Goal: Register for event/course

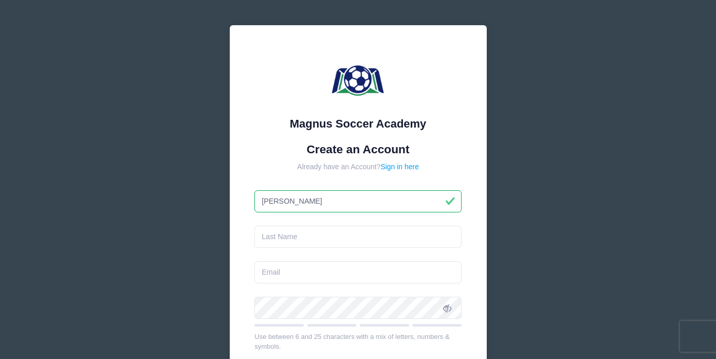
type input "caitlin"
type input "copelan"
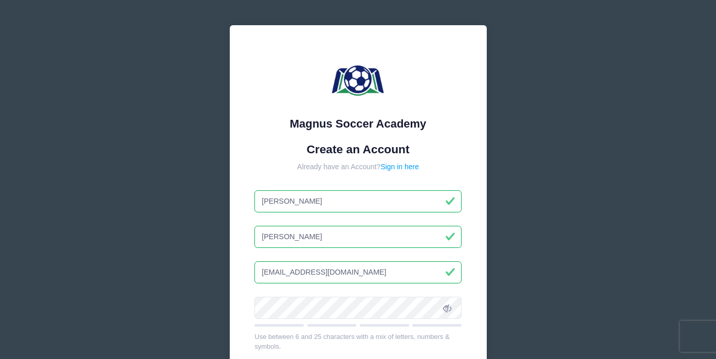
type input "accopelan@gmail.com"
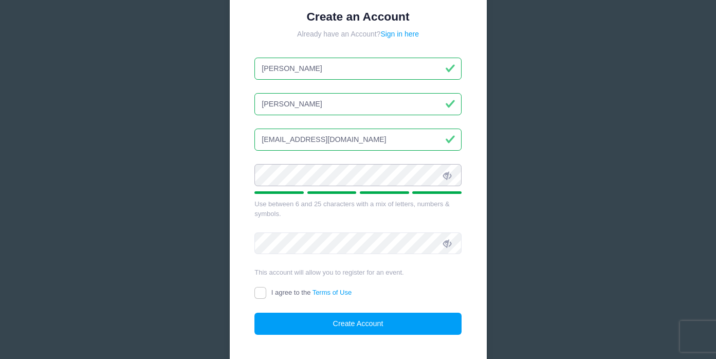
scroll to position [163, 0]
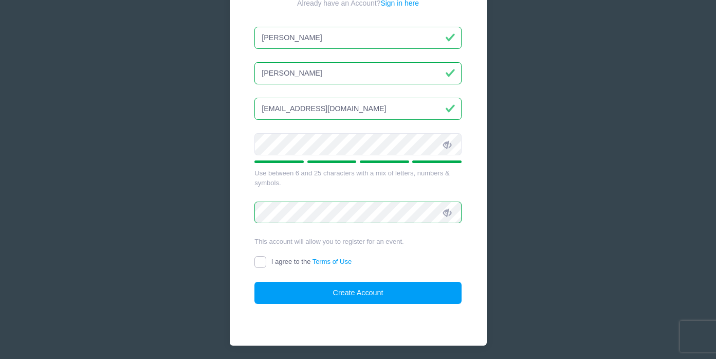
click at [259, 265] on input "I agree to the Terms of Use" at bounding box center [260, 262] width 12 height 12
checkbox input "true"
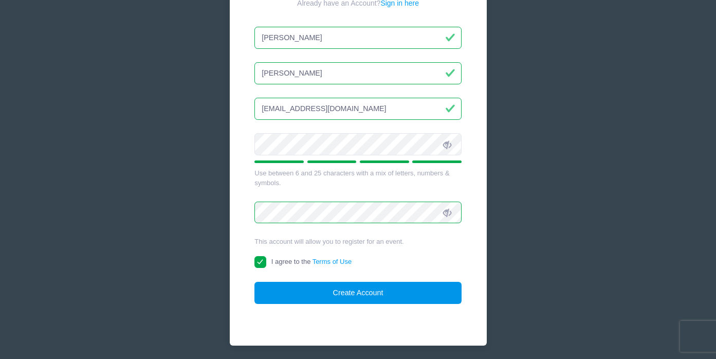
click at [344, 292] on button "Create Account" at bounding box center [357, 293] width 207 height 22
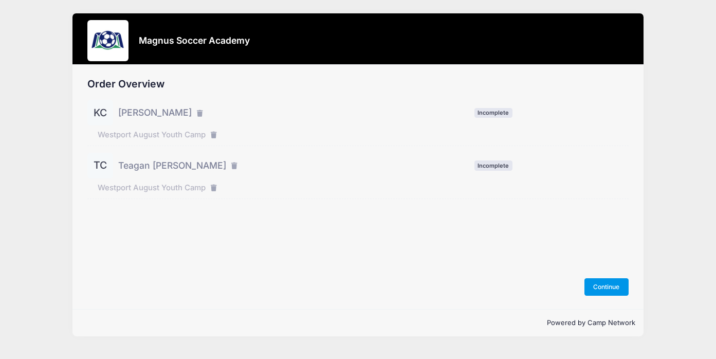
click at [606, 289] on button "Continue" at bounding box center [606, 286] width 44 height 17
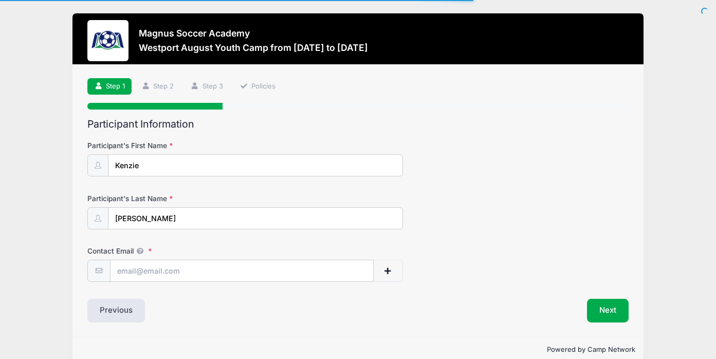
scroll to position [17, 0]
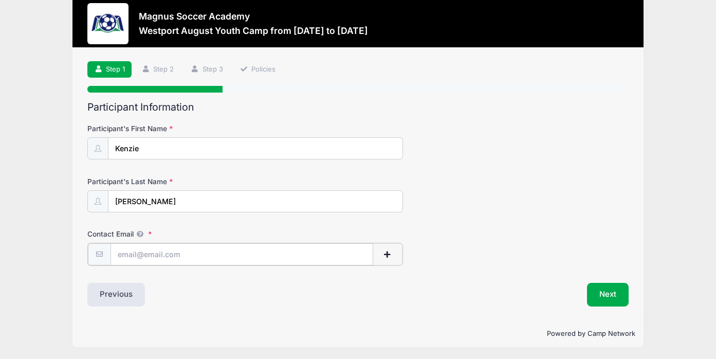
click at [174, 253] on input "Contact Email" at bounding box center [241, 254] width 263 height 22
type input "[EMAIL_ADDRESS][DOMAIN_NAME]"
click at [598, 303] on button "Next" at bounding box center [608, 294] width 42 height 24
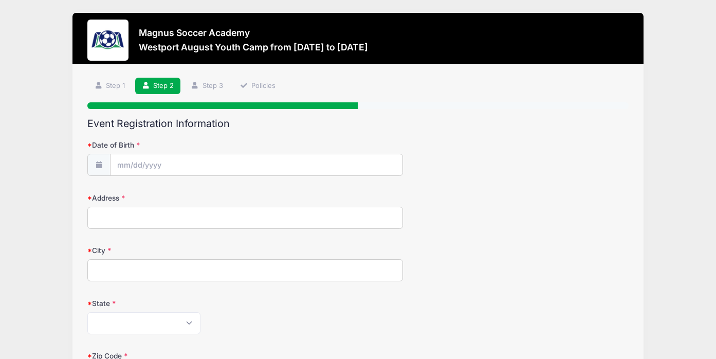
scroll to position [0, 0]
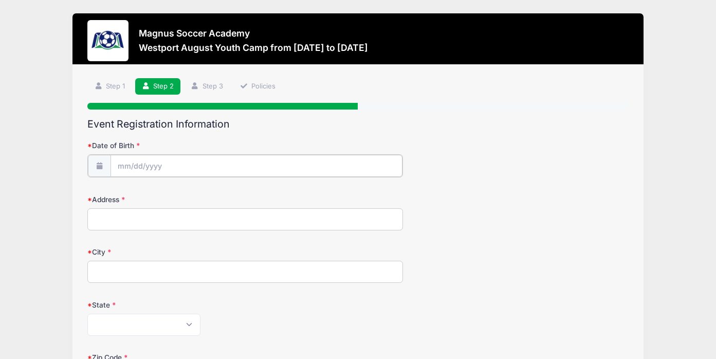
click at [153, 168] on input "Date of Birth" at bounding box center [256, 166] width 292 height 22
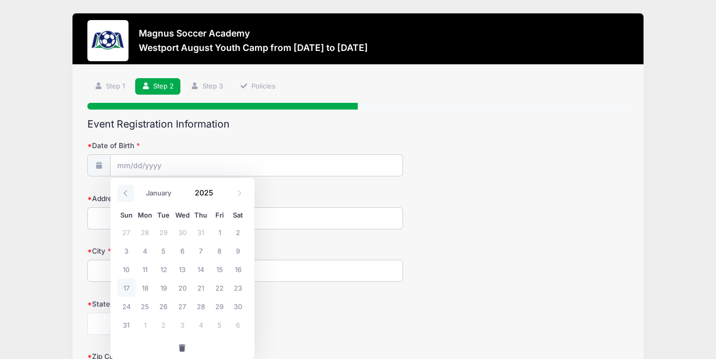
click at [126, 196] on icon at bounding box center [125, 193] width 7 height 7
click at [241, 196] on icon at bounding box center [239, 193] width 7 height 7
select select "8"
click at [240, 234] on span "6" at bounding box center [238, 231] width 18 height 18
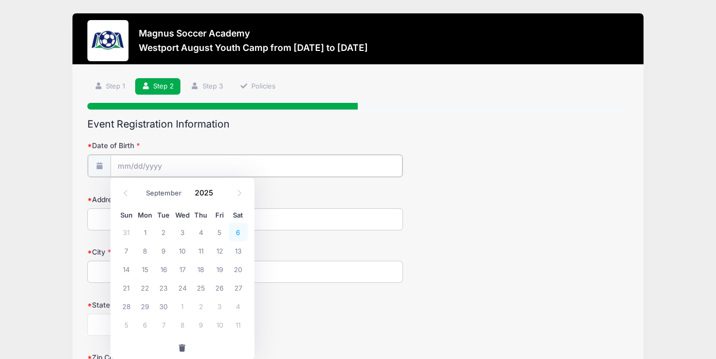
type input "09/06/2025"
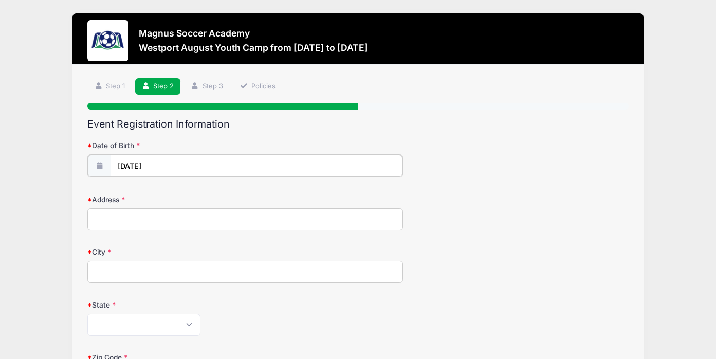
click at [171, 168] on input "09/06/2025" at bounding box center [256, 166] width 292 height 22
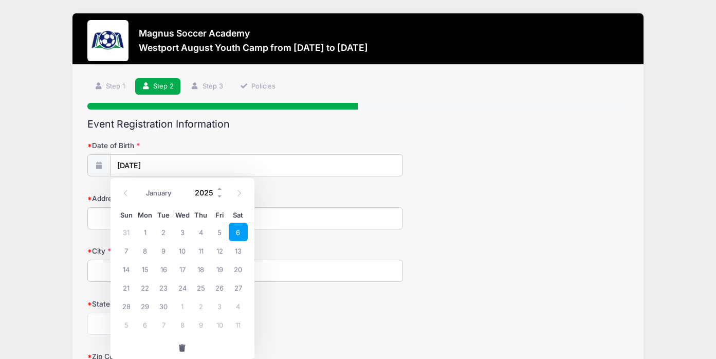
click at [205, 195] on input "2025" at bounding box center [206, 192] width 33 height 15
click at [219, 192] on span at bounding box center [219, 189] width 7 height 8
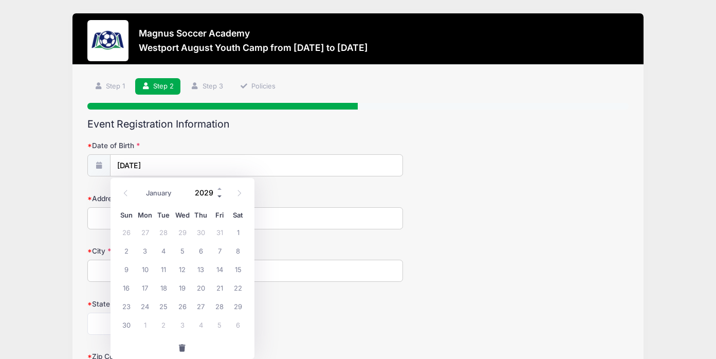
click at [220, 198] on span at bounding box center [219, 197] width 7 height 8
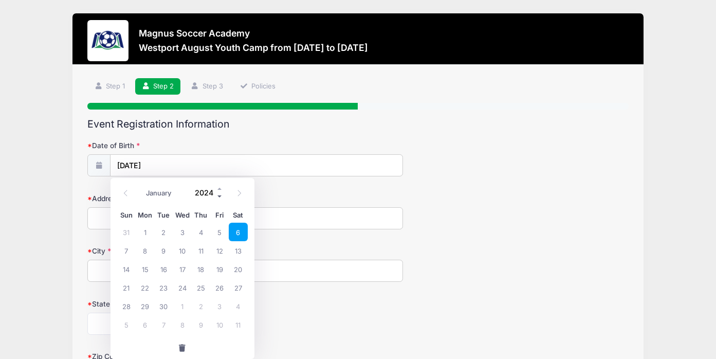
click at [220, 198] on span at bounding box center [219, 197] width 7 height 8
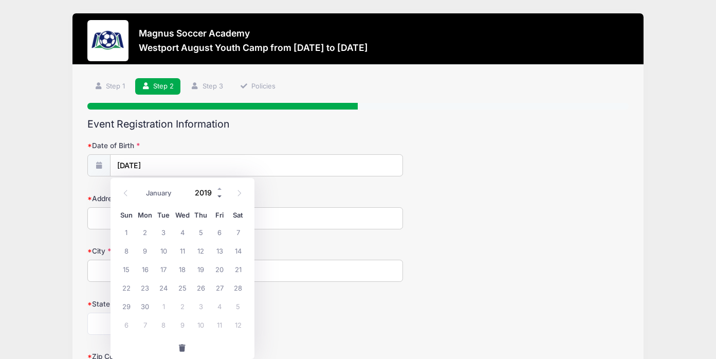
click at [220, 198] on span at bounding box center [219, 197] width 7 height 8
click at [300, 193] on form "Date of Birth 09/06/2025 Address City State Alabama Alaska American Samoa Arizo…" at bounding box center [357, 360] width 540 height 440
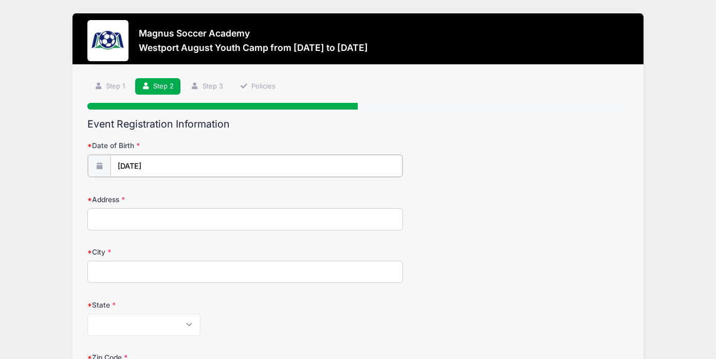
click at [160, 170] on input "09/06/2025" at bounding box center [256, 166] width 292 height 22
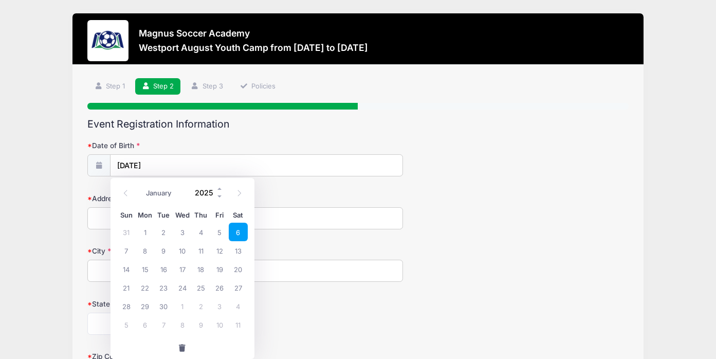
click at [202, 195] on input "2025" at bounding box center [206, 192] width 33 height 15
click at [219, 199] on span at bounding box center [219, 197] width 7 height 8
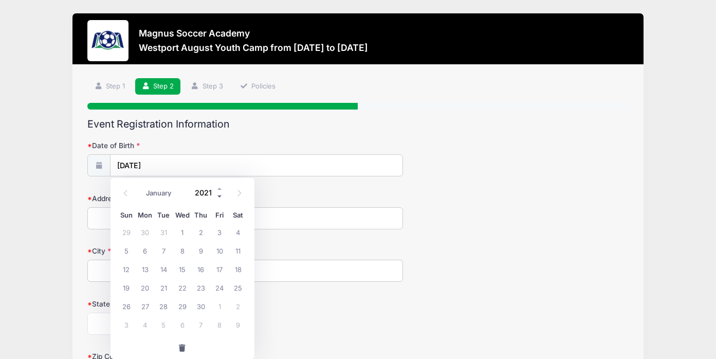
click at [219, 199] on span at bounding box center [219, 197] width 7 height 8
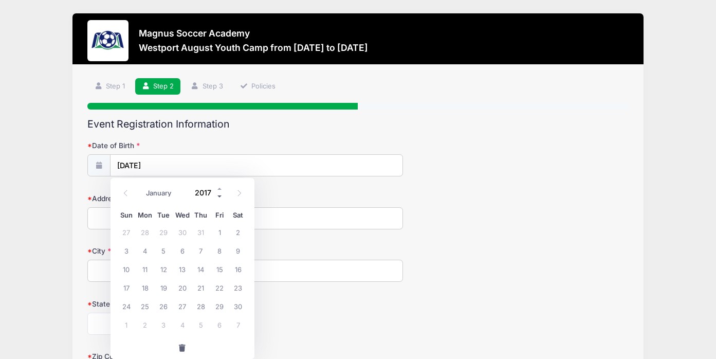
type input "2016"
click at [164, 251] on span "6" at bounding box center [163, 250] width 18 height 18
type input "09/06/2016"
click at [135, 220] on input "Address" at bounding box center [244, 218] width 315 height 22
type input "50 winton farm road"
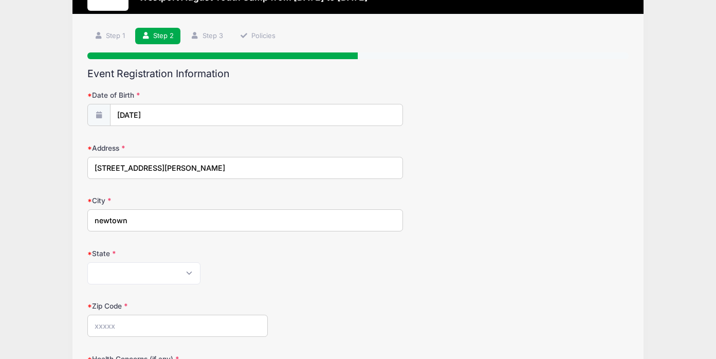
scroll to position [64, 0]
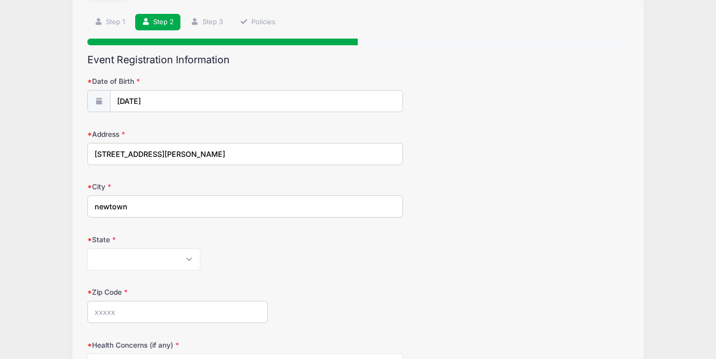
type input "newtown"
click at [87, 248] on select "Alabama Alaska American Samoa Arizona Arkansas Armed Forces Africa Armed Forces…" at bounding box center [143, 259] width 113 height 22
select select "CT"
click option "Connecticut" at bounding box center [0, 0] width 0 height 0
click at [122, 316] on input "Zip Code" at bounding box center [177, 312] width 180 height 22
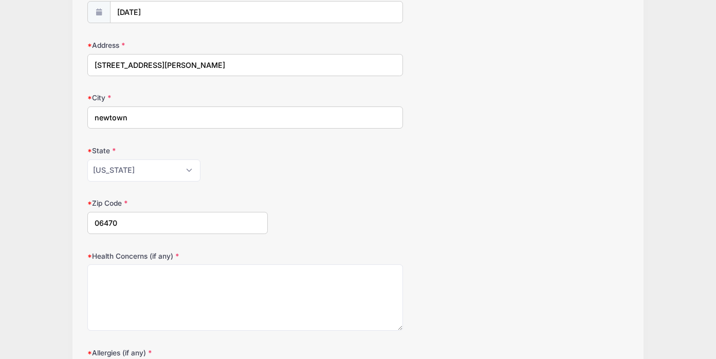
scroll to position [168, 0]
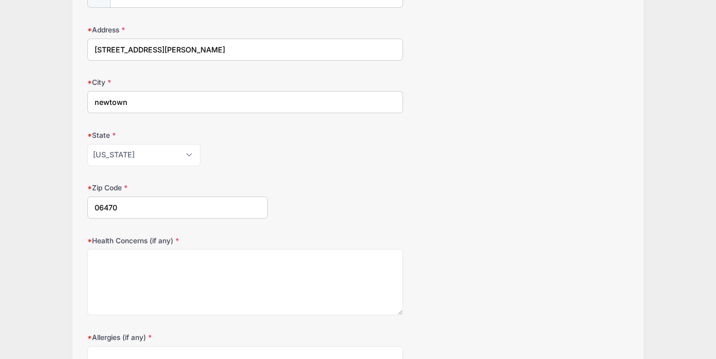
type input "06470"
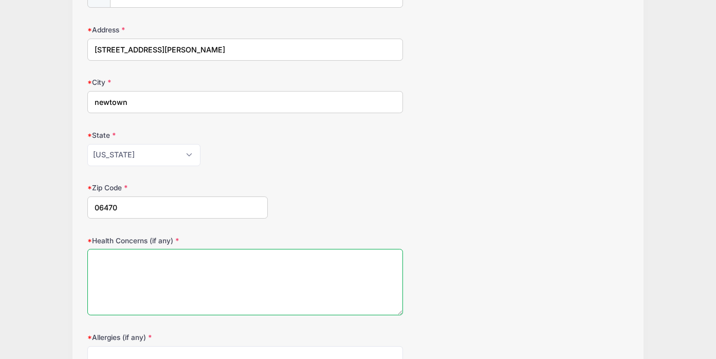
click at [173, 277] on textarea "Health Concerns (if any)" at bounding box center [244, 282] width 315 height 66
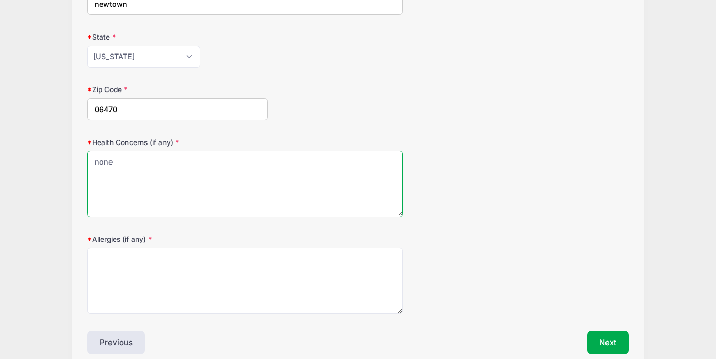
scroll to position [273, 0]
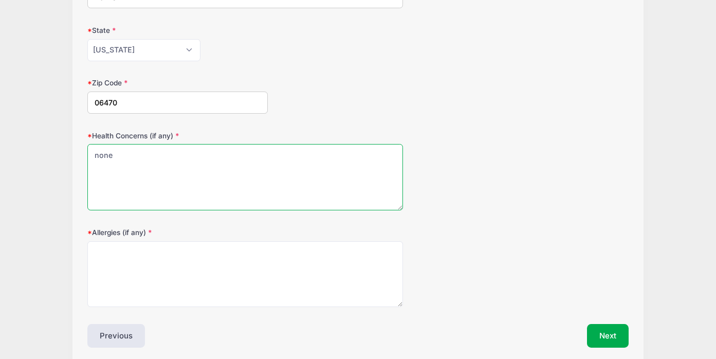
type textarea "none"
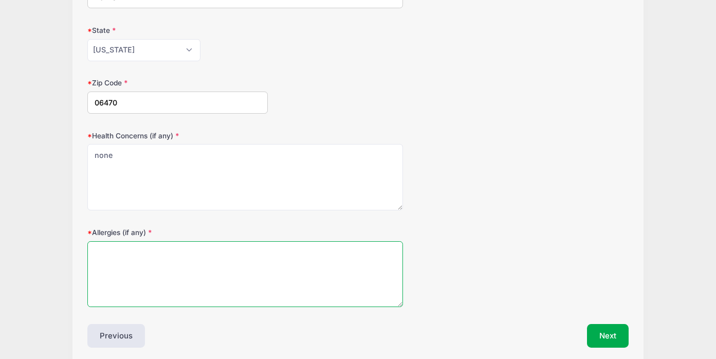
click at [167, 289] on textarea "Allergies (if any)" at bounding box center [244, 274] width 315 height 66
type textarea "none"
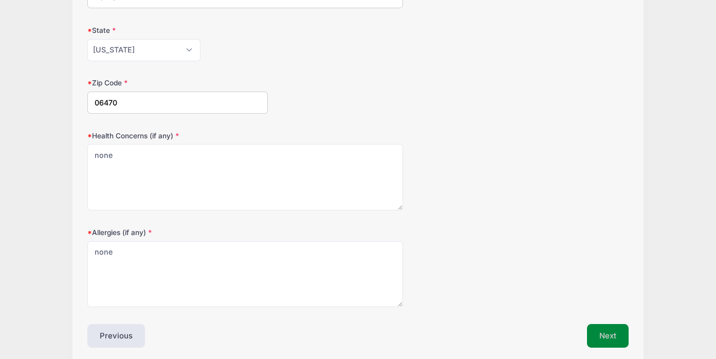
click at [612, 337] on button "Next" at bounding box center [608, 336] width 42 height 24
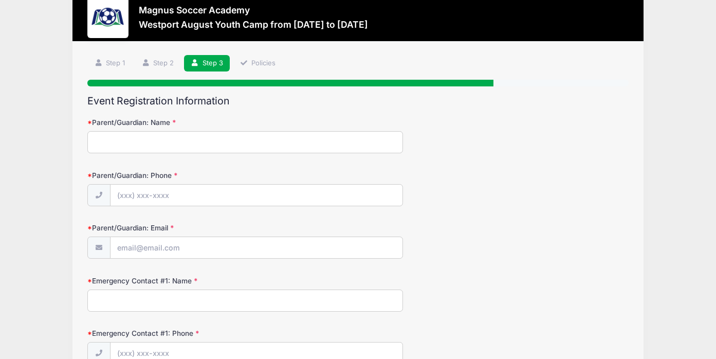
scroll to position [0, 0]
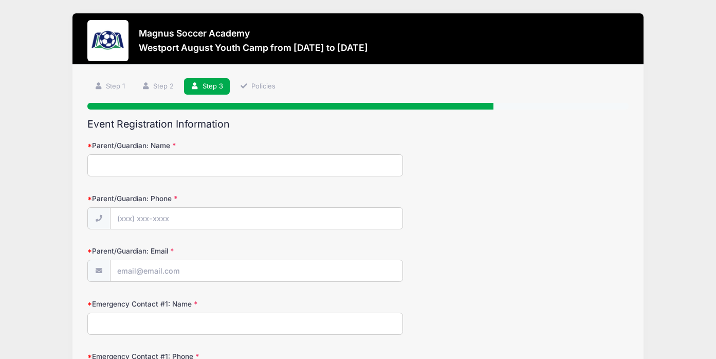
click at [188, 166] on input "Parent/Guardian: Name" at bounding box center [244, 165] width 315 height 22
type input "caitlin copelan"
type input "(203) 515-3262"
click at [149, 276] on input "Parent/Guardian: Email" at bounding box center [256, 271] width 292 height 22
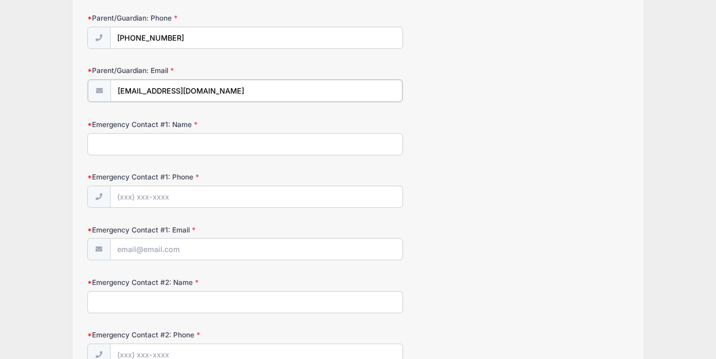
scroll to position [193, 0]
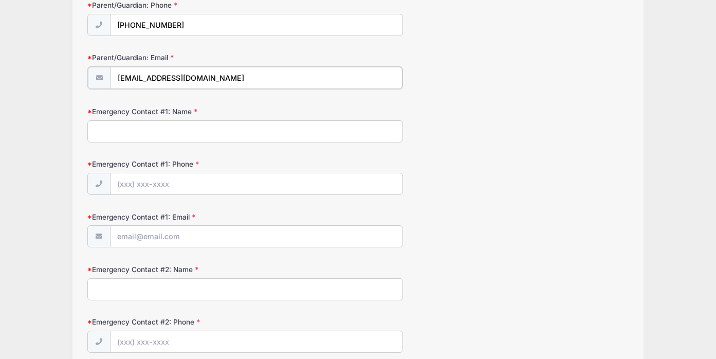
type input "[EMAIL_ADDRESS][DOMAIN_NAME]"
click at [140, 125] on input "Emergency Contact #1: Name" at bounding box center [244, 130] width 315 height 22
type input "andrew copelan"
click at [127, 182] on input "Emergency Contact #1: Phone" at bounding box center [256, 183] width 292 height 22
type input "(0"
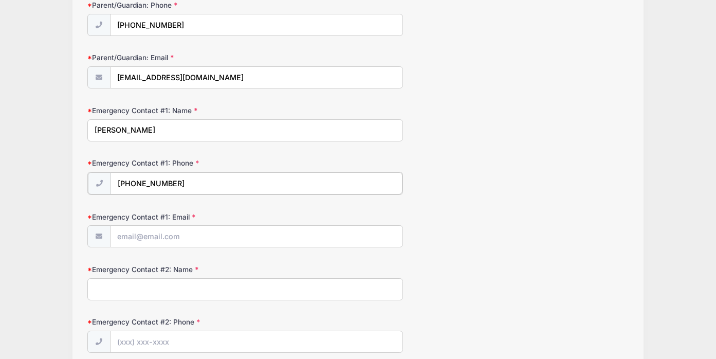
type input "(203) 526-1788"
click at [143, 235] on input "Emergency Contact #1: Email" at bounding box center [256, 235] width 292 height 22
type input "z"
type input "a"
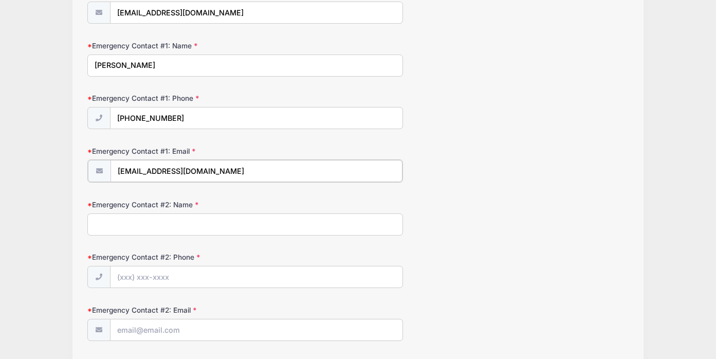
scroll to position [263, 0]
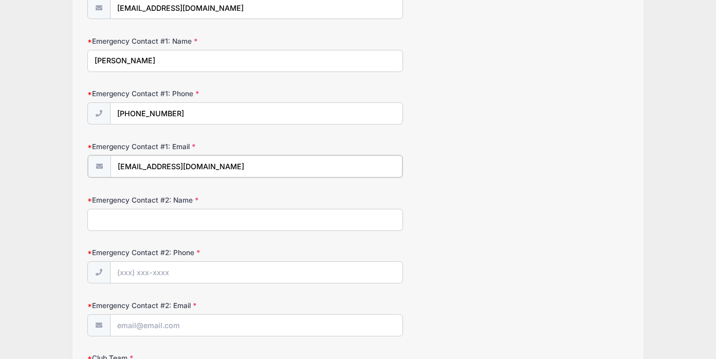
type input "copelanandrew@gmail.com"
click at [152, 222] on input "Emergency Contact #2: Name" at bounding box center [244, 219] width 315 height 22
type input "robin young"
click at [153, 274] on input "Emergency Contact #2: Phone" at bounding box center [256, 271] width 292 height 22
type input "(203) 515-1125"
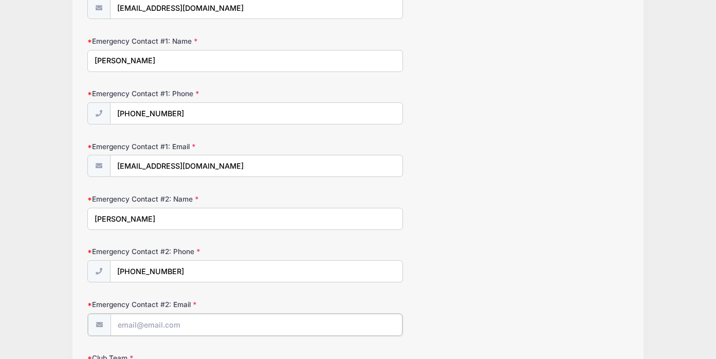
click at [152, 326] on input "Emergency Contact #2: Email" at bounding box center [256, 324] width 292 height 22
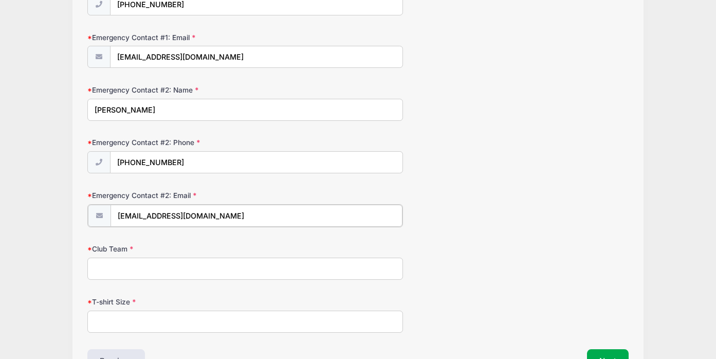
scroll to position [378, 0]
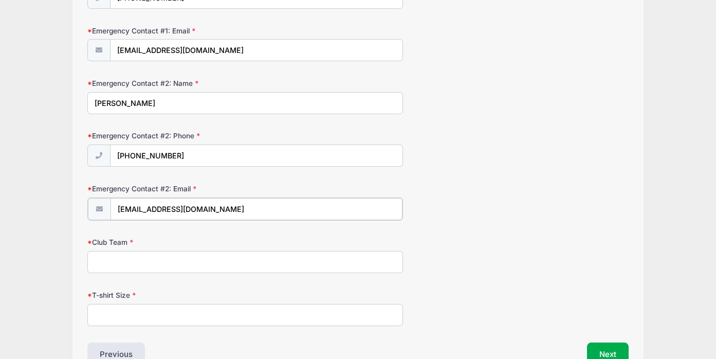
type input "cait484@aol.com"
click at [130, 265] on input "Club Team" at bounding box center [244, 261] width 315 height 22
type input "CFC Ole"
click at [141, 315] on input "T-shirt Size" at bounding box center [244, 314] width 315 height 22
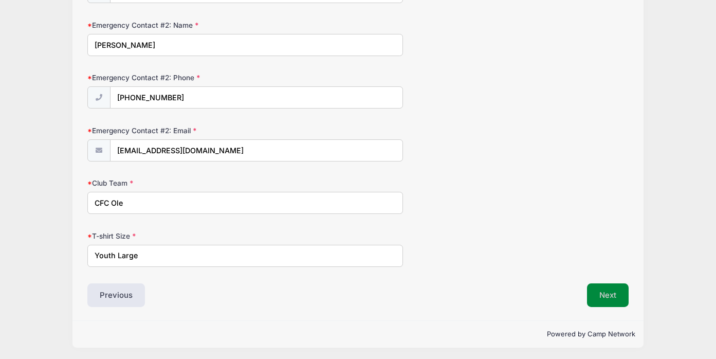
type input "Youth Large"
click at [612, 295] on button "Next" at bounding box center [608, 295] width 42 height 24
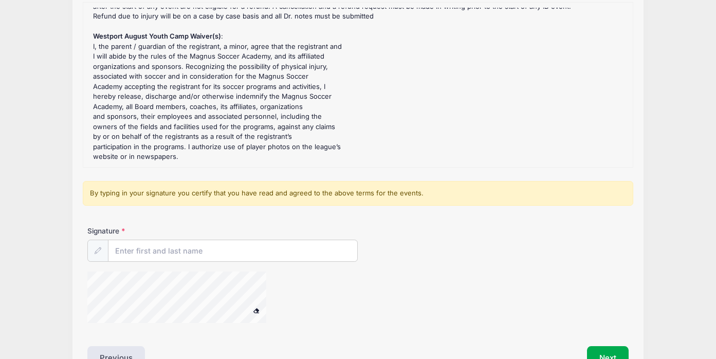
scroll to position [195, 0]
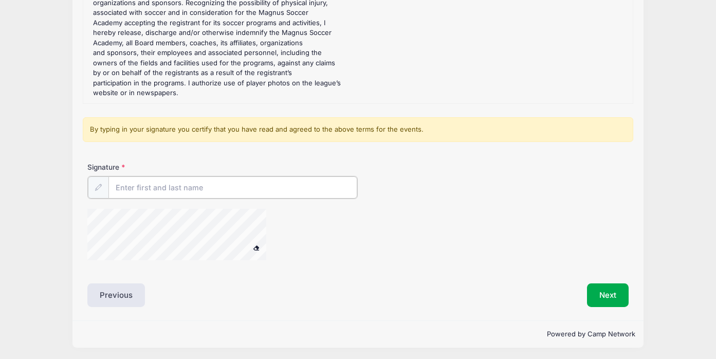
click at [149, 189] on input "Signature" at bounding box center [232, 187] width 249 height 22
type input "Caitlin Copelan"
click at [612, 286] on button "Next" at bounding box center [608, 294] width 42 height 24
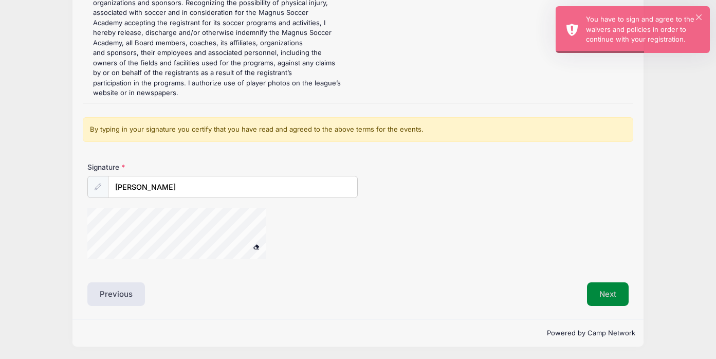
click at [611, 301] on button "Next" at bounding box center [608, 294] width 42 height 24
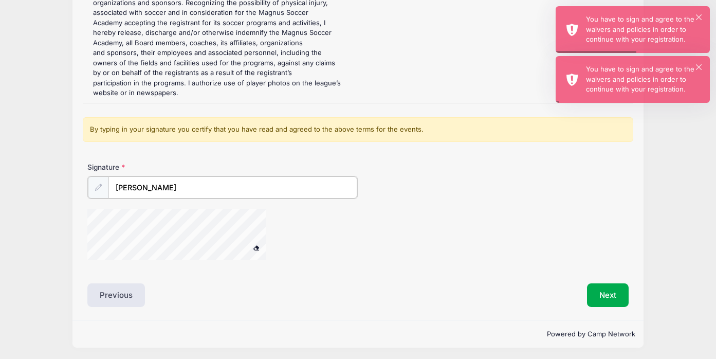
click at [133, 186] on input "Caitlin Copelan" at bounding box center [232, 187] width 249 height 22
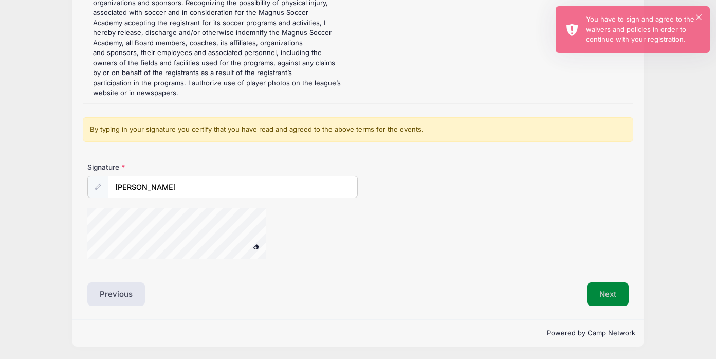
click at [612, 298] on button "Next" at bounding box center [608, 294] width 42 height 24
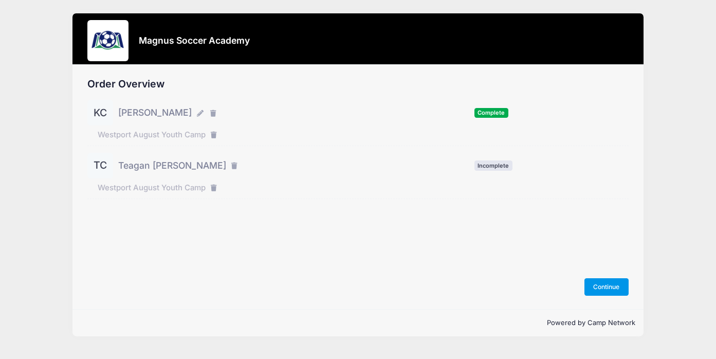
click at [613, 292] on button "Continue" at bounding box center [606, 286] width 44 height 17
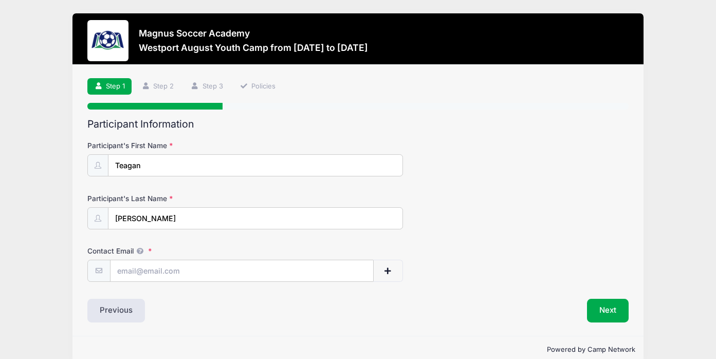
scroll to position [17, 0]
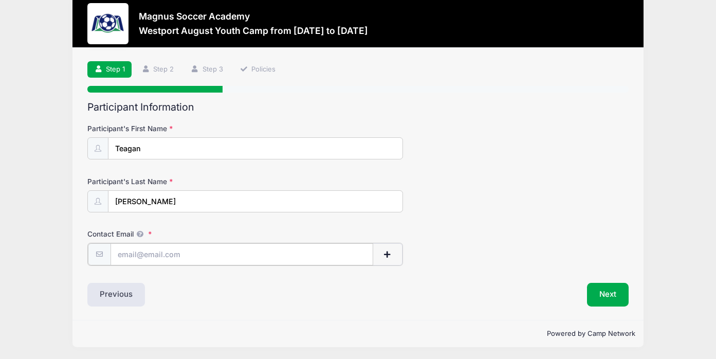
click at [151, 253] on input "Contact Email" at bounding box center [241, 254] width 263 height 22
type input "accopelan@gmail.com"
click at [625, 295] on button "Next" at bounding box center [608, 294] width 42 height 24
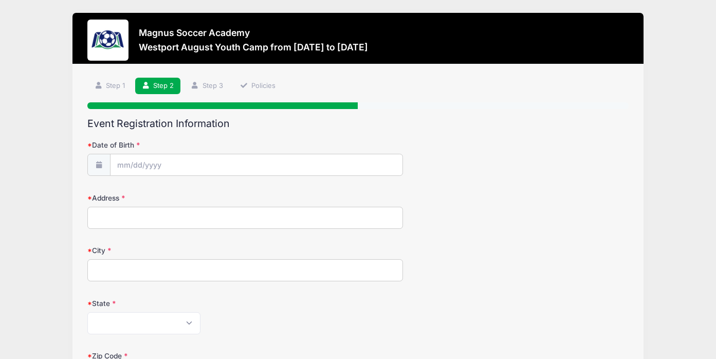
scroll to position [0, 0]
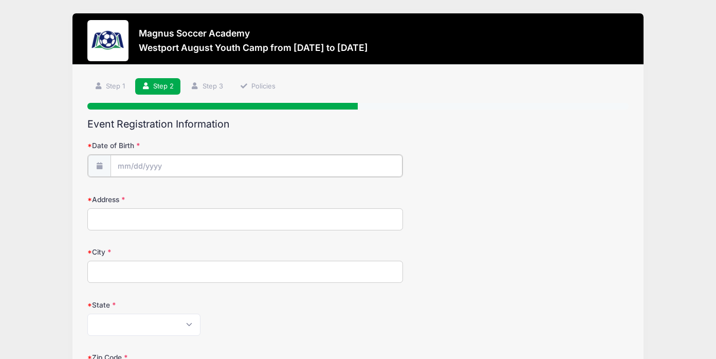
click at [161, 170] on input "Date of Birth" at bounding box center [256, 166] width 292 height 22
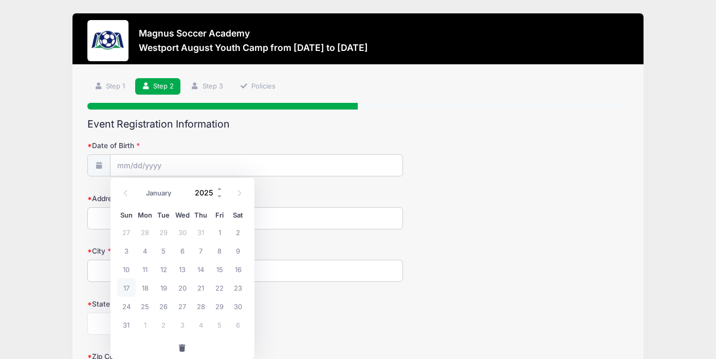
click at [207, 193] on input "2025" at bounding box center [206, 192] width 33 height 15
click at [220, 197] on span at bounding box center [219, 197] width 7 height 8
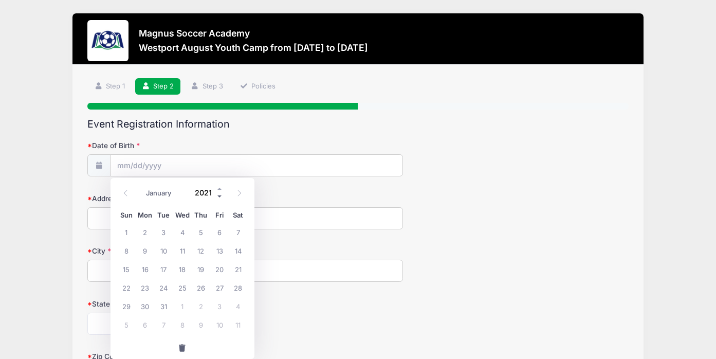
click at [220, 197] on span at bounding box center [219, 197] width 7 height 8
type input "2018"
click at [180, 290] on span "22" at bounding box center [182, 287] width 18 height 18
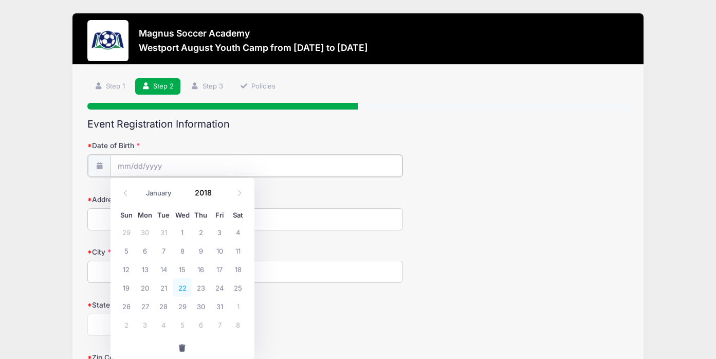
type input "08/22/2018"
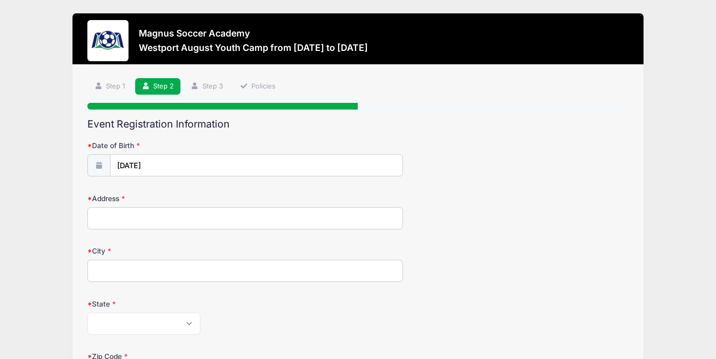
click at [142, 217] on input "Address" at bounding box center [244, 218] width 315 height 22
type input "50 winton farm road"
click at [143, 274] on input "City" at bounding box center [244, 270] width 315 height 22
type input "newtown"
click at [87, 312] on select "Alabama Alaska American Samoa Arizona Arkansas Armed Forces Africa Armed Forces…" at bounding box center [143, 323] width 113 height 22
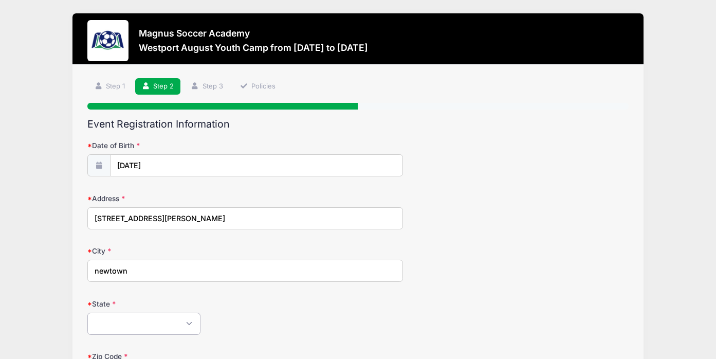
select select "CT"
click option "Connecticut" at bounding box center [0, 0] width 0 height 0
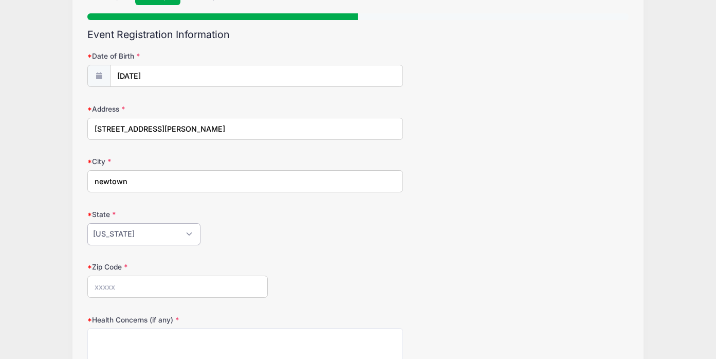
scroll to position [95, 0]
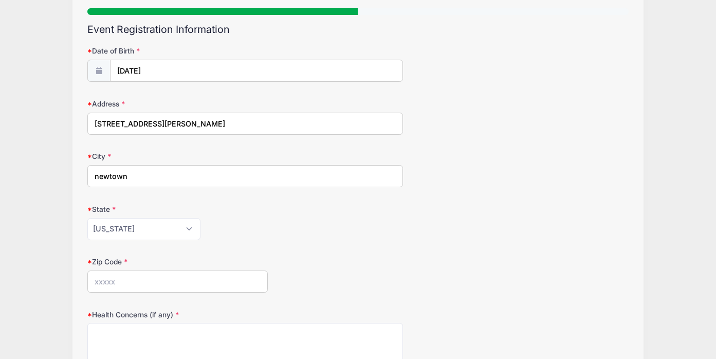
click at [137, 278] on input "Zip Code" at bounding box center [177, 281] width 180 height 22
type input "06470"
click at [350, 246] on form "Date of Birth 08/22/2018 Address 50 winton farm road City newtown State Alabama…" at bounding box center [357, 266] width 540 height 440
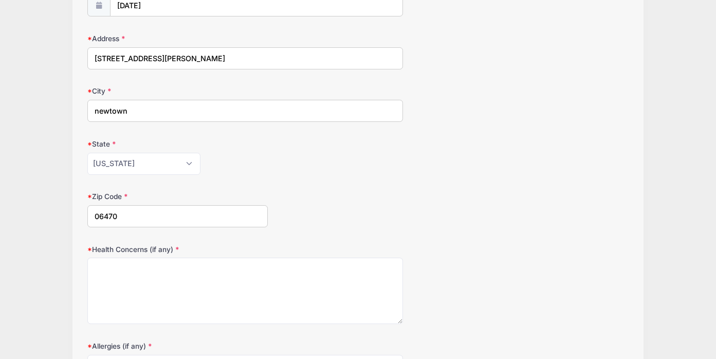
scroll to position [168, 0]
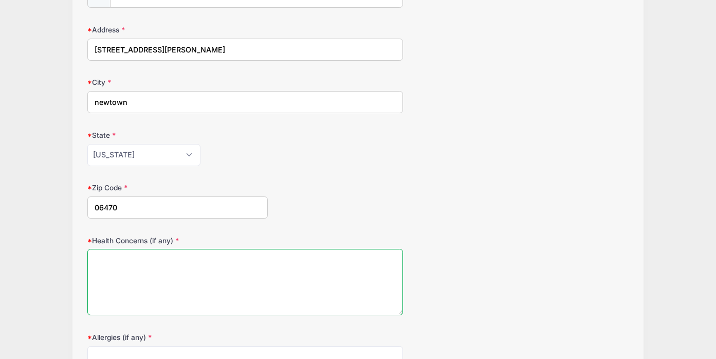
click at [233, 288] on textarea "Health Concerns (if any)" at bounding box center [244, 282] width 315 height 66
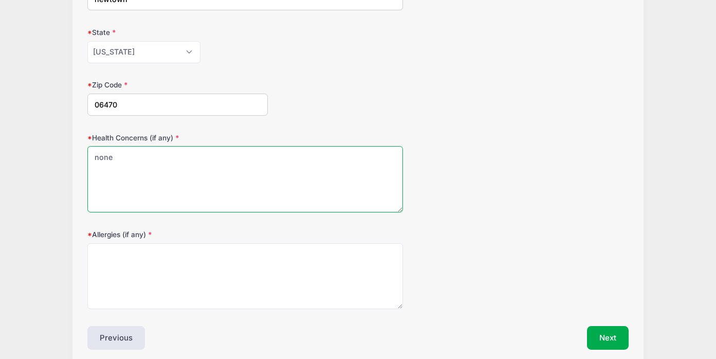
type textarea "none"
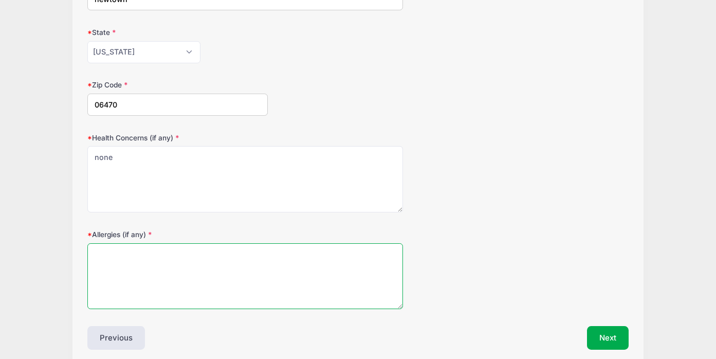
click at [231, 275] on textarea "Allergies (if any)" at bounding box center [244, 276] width 315 height 66
type textarea "none"
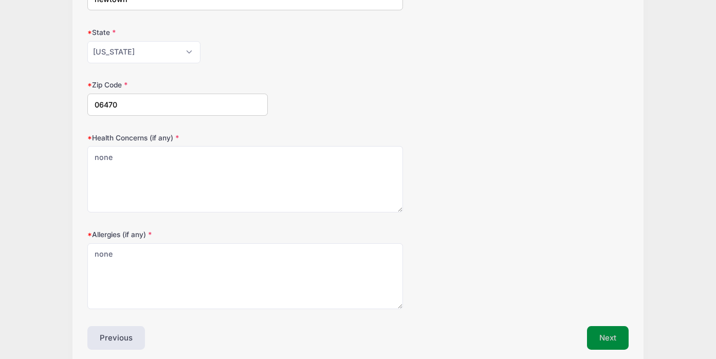
click at [599, 341] on button "Next" at bounding box center [608, 338] width 42 height 24
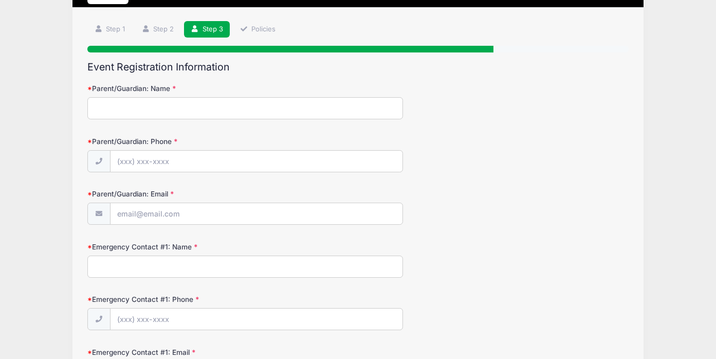
scroll to position [0, 0]
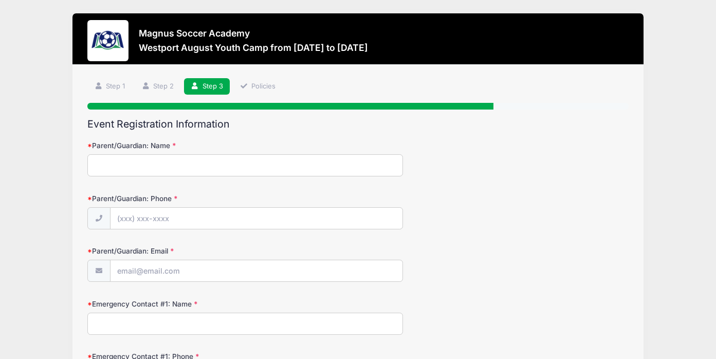
click at [182, 171] on input "Parent/Guardian: Name" at bounding box center [244, 165] width 315 height 22
type input "caitlin copelan"
click at [123, 218] on input "Parent/Guardian: Phone" at bounding box center [256, 219] width 292 height 22
type input "(203) 515-3262"
click at [135, 272] on input "Parent/Guardian: Email" at bounding box center [256, 271] width 292 height 22
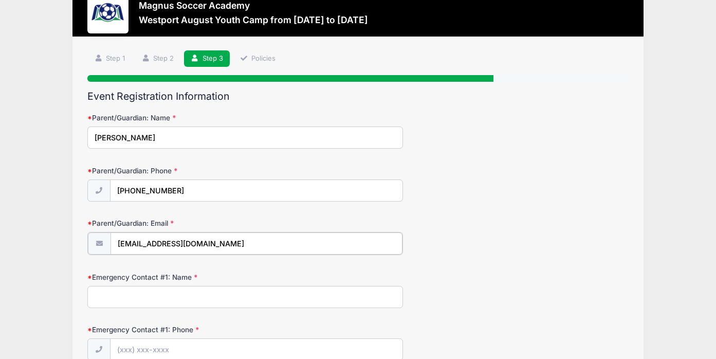
scroll to position [71, 0]
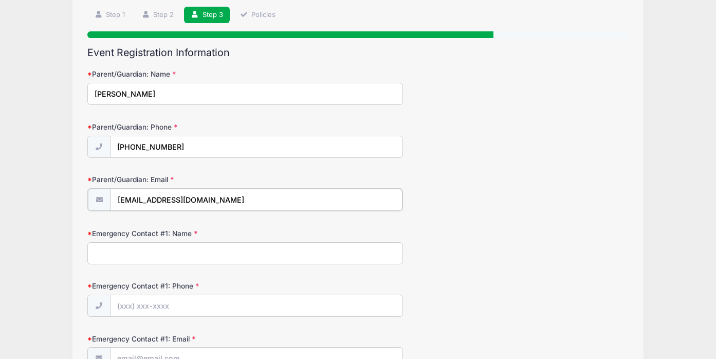
type input "[EMAIL_ADDRESS][DOMAIN_NAME]"
click at [157, 256] on input "Emergency Contact #1: Name" at bounding box center [244, 252] width 315 height 22
type input "andrew copelan"
click at [126, 304] on input "Emergency Contact #1: Phone" at bounding box center [256, 305] width 292 height 22
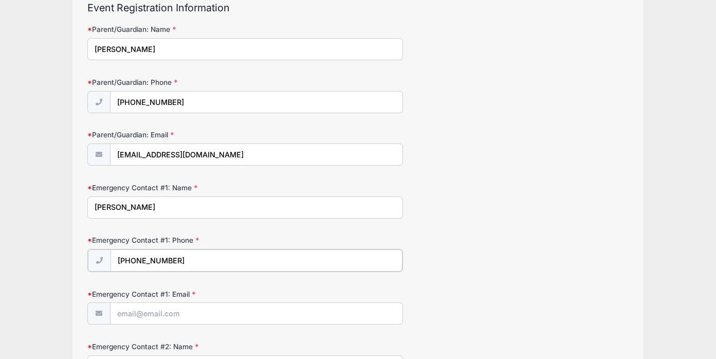
scroll to position [206, 0]
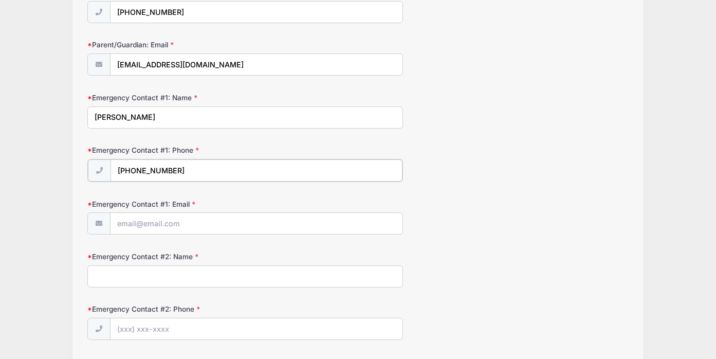
type input "(203) 526-1788"
click at [133, 229] on input "Emergency Contact #1: Email" at bounding box center [256, 223] width 292 height 22
type input "copelanandrew@gmail.com"
click at [126, 283] on input "Emergency Contact #2: Name" at bounding box center [244, 275] width 315 height 22
type input "robin young"
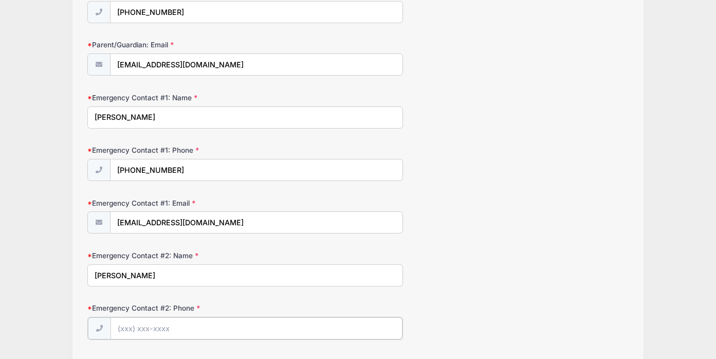
click at [123, 333] on input "Emergency Contact #2: Phone" at bounding box center [256, 328] width 292 height 22
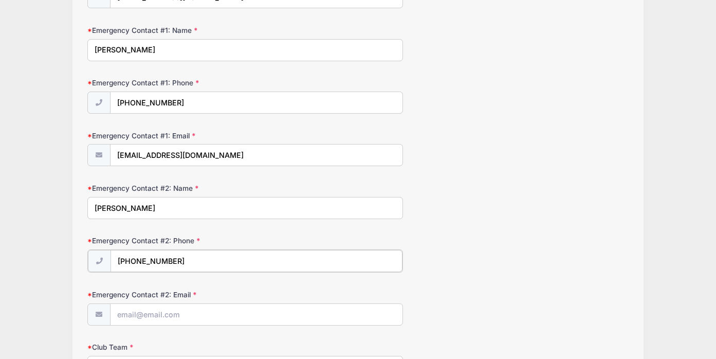
scroll to position [296, 0]
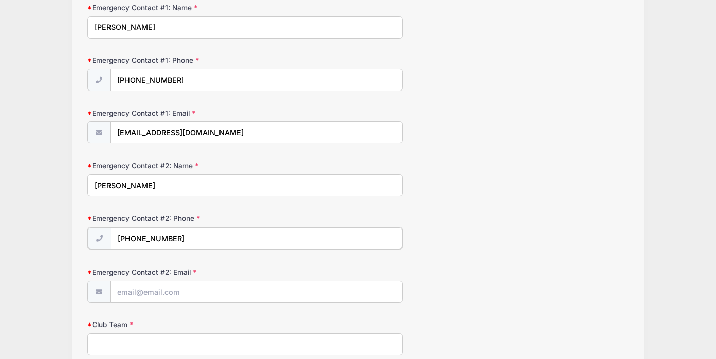
type input "(203) 515-1125"
click at [146, 298] on input "Emergency Contact #2: Email" at bounding box center [256, 291] width 292 height 22
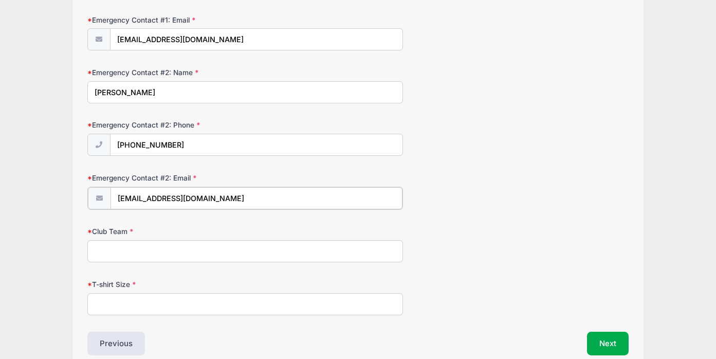
scroll to position [425, 0]
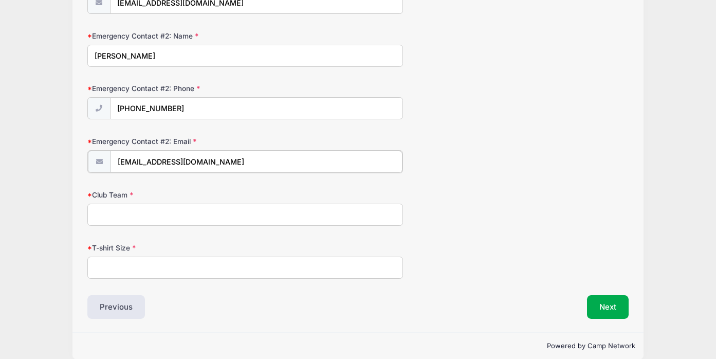
type input "cait484@aol.com"
click at [127, 216] on input "Club Team" at bounding box center [244, 213] width 315 height 22
type input "CFC Ole"
click at [130, 266] on input "T-shirt Size" at bounding box center [244, 266] width 315 height 22
type input "T"
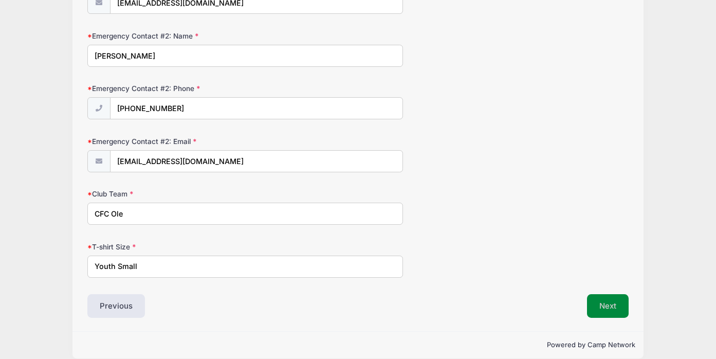
type input "Youth Small"
click at [600, 310] on button "Next" at bounding box center [608, 306] width 42 height 24
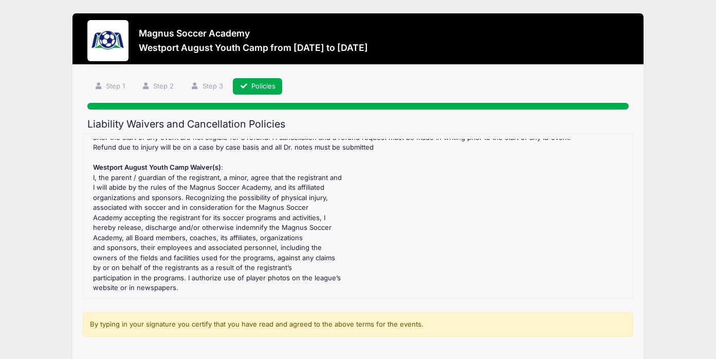
scroll to position [195, 0]
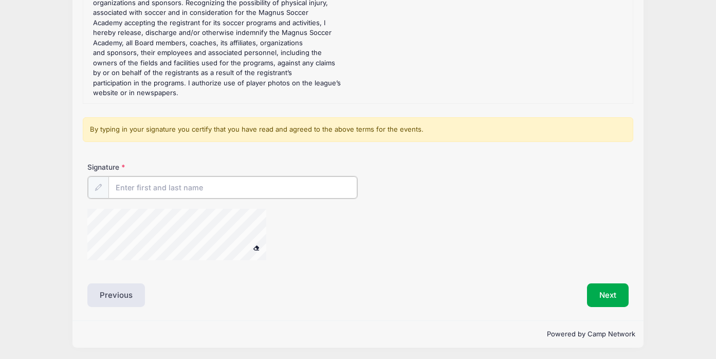
drag, startPoint x: 153, startPoint y: 189, endPoint x: 153, endPoint y: 173, distance: 15.4
click at [153, 189] on input "Signature" at bounding box center [232, 187] width 249 height 22
type input "Caitlin Copelan"
click at [621, 286] on button "Next" at bounding box center [608, 294] width 42 height 24
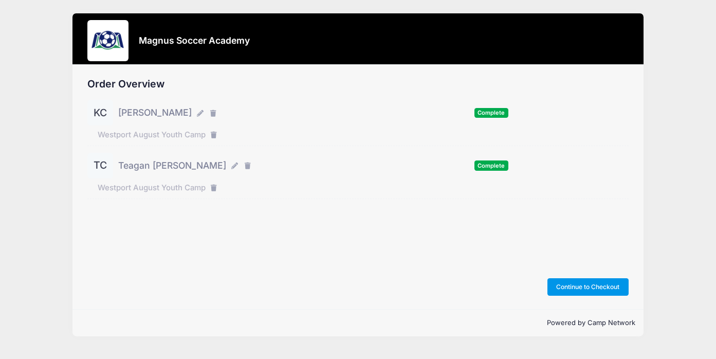
click at [585, 287] on button "Continue to Checkout" at bounding box center [587, 286] width 81 height 17
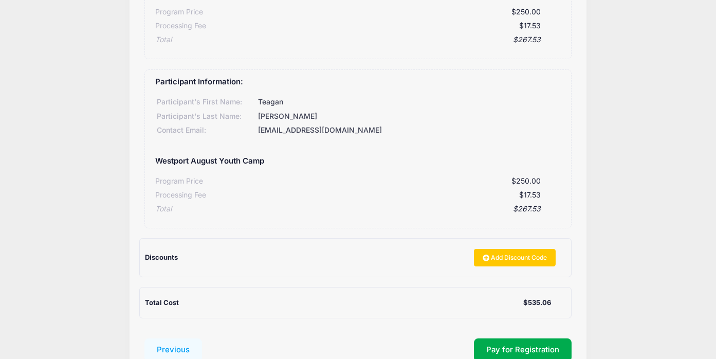
scroll to position [275, 0]
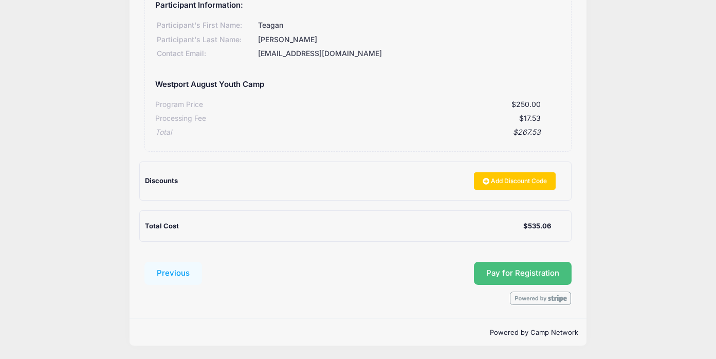
click at [500, 267] on button "Pay for Registration" at bounding box center [523, 273] width 98 height 24
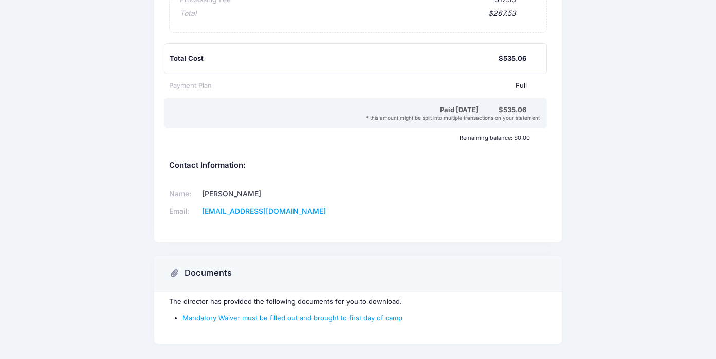
scroll to position [497, 0]
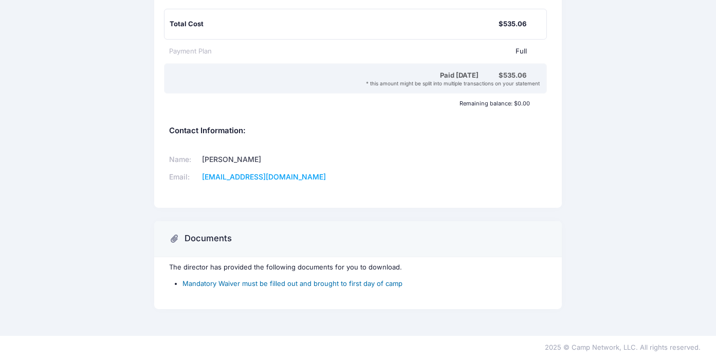
click at [333, 286] on link "Mandatory Waiver must be filled out and brought to first day of camp" at bounding box center [292, 283] width 220 height 8
